Goal: Task Accomplishment & Management: Manage account settings

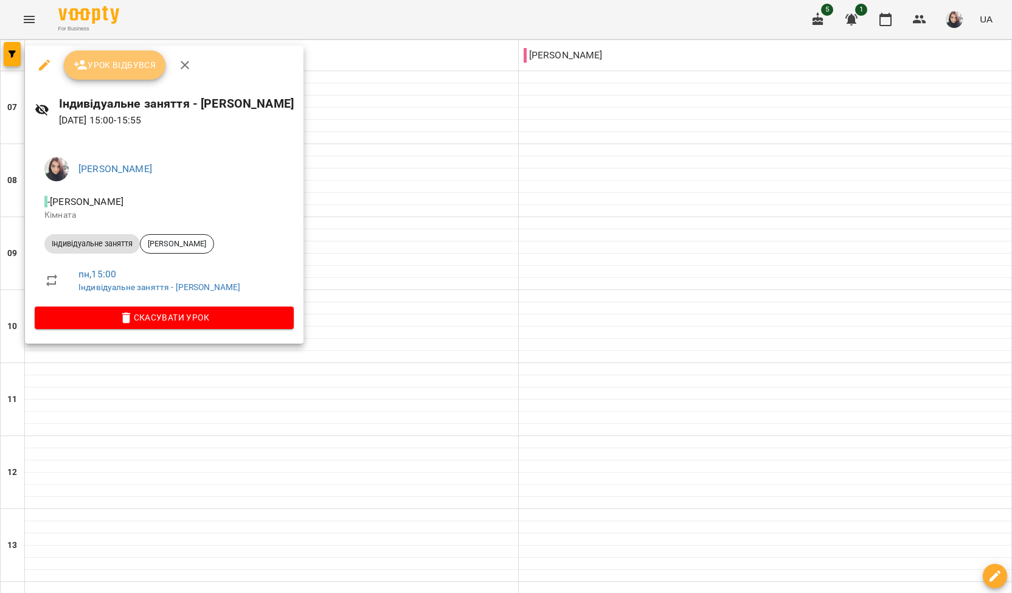
click at [142, 66] on span "Урок відбувся" at bounding box center [115, 65] width 83 height 15
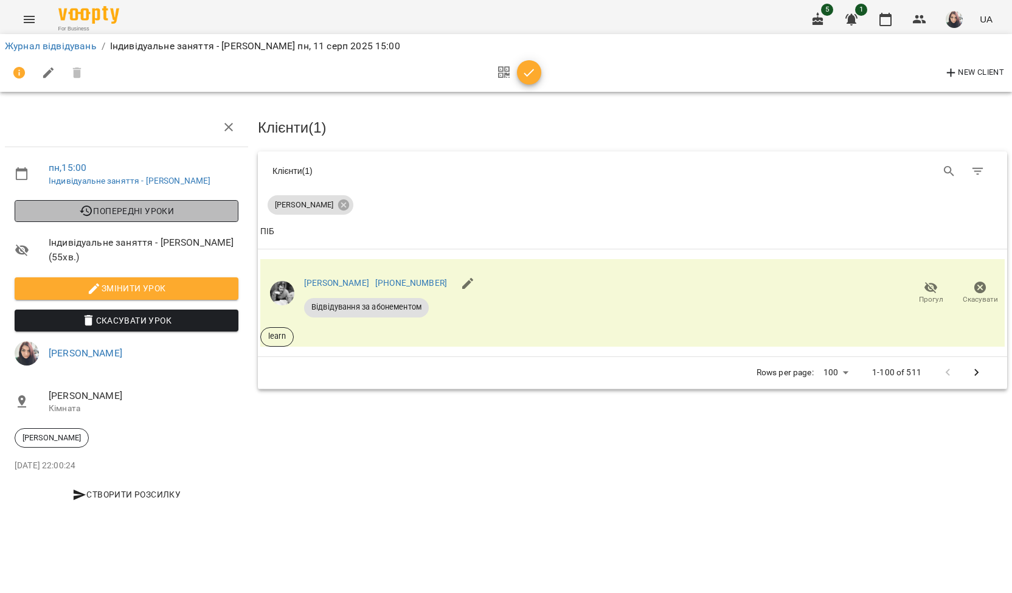
click at [101, 212] on span "Попередні уроки" at bounding box center [126, 211] width 204 height 15
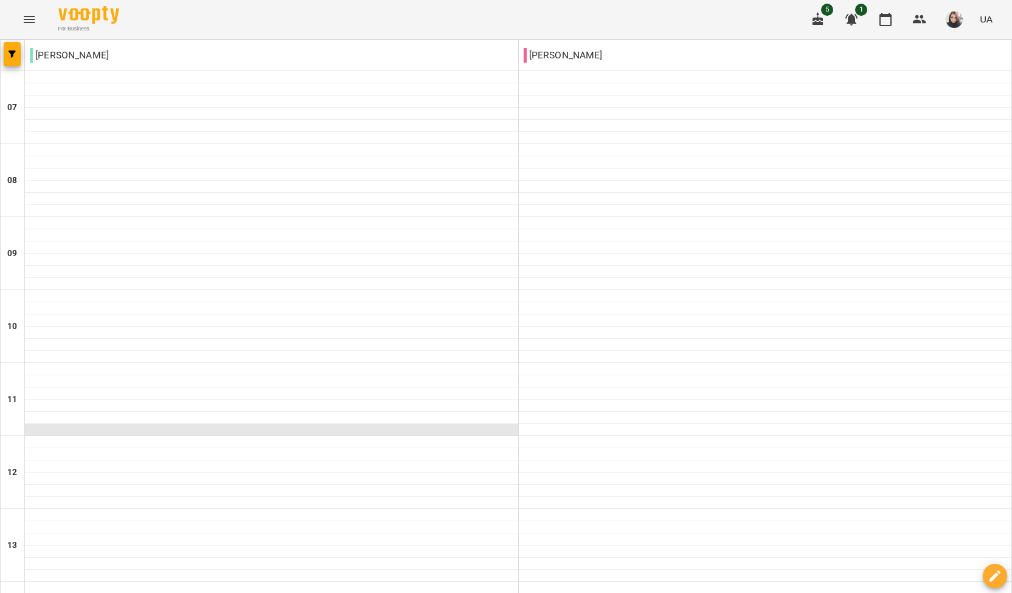
scroll to position [259, 0]
